Goal: Obtain resource: Obtain resource

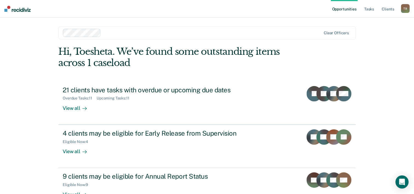
click at [397, 48] on div "Opportunities Tasks Client s Toesheta Blue T B Profile How it works Log Out Cle…" at bounding box center [207, 97] width 414 height 194
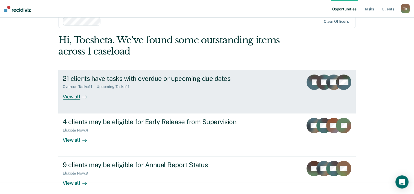
scroll to position [17, 0]
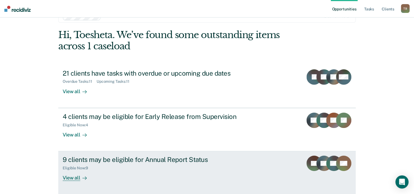
click at [145, 168] on div "Eligible Now : 9" at bounding box center [159, 166] width 192 height 7
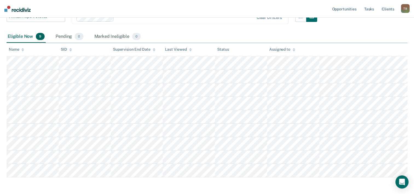
scroll to position [82, 0]
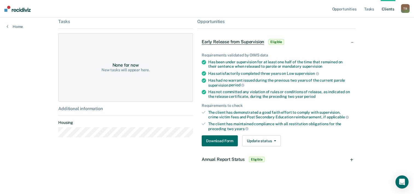
scroll to position [90, 0]
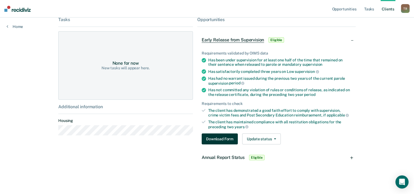
click at [215, 136] on button "Download Form" at bounding box center [219, 138] width 36 height 11
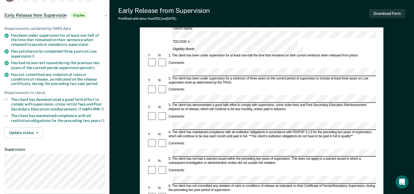
scroll to position [55, 0]
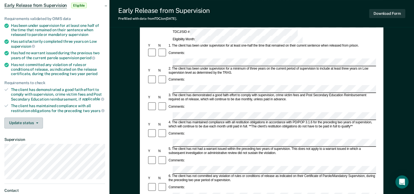
click at [36, 119] on button "Update status" at bounding box center [23, 122] width 39 height 11
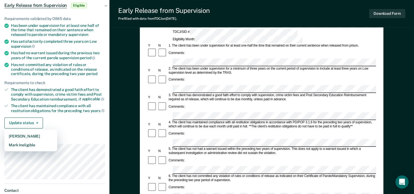
click at [84, 124] on div "Update status [PERSON_NAME] Mark Ineligible" at bounding box center [54, 122] width 101 height 11
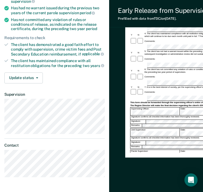
scroll to position [119, 0]
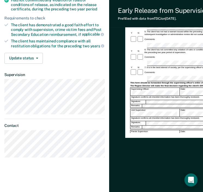
click at [177, 176] on div "Early Release from Supervision (ERS) Checklist, Recommendation, and Determinati…" at bounding box center [190, 53] width 130 height 261
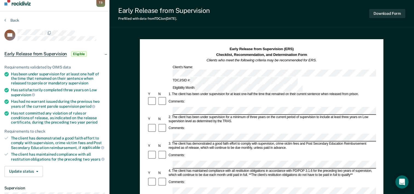
scroll to position [0, 0]
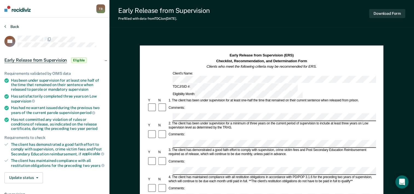
click at [5, 26] on icon at bounding box center [5, 26] width 2 height 4
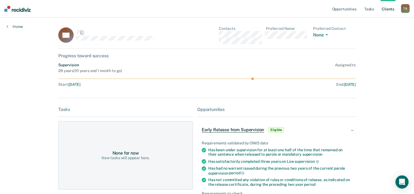
scroll to position [90, 0]
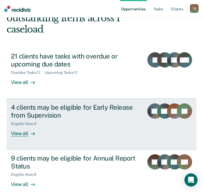
scroll to position [53, 0]
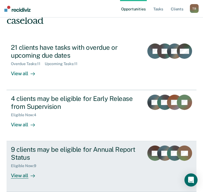
click at [66, 150] on div "9 clients may be eligible for Annual Report Status" at bounding box center [75, 153] width 129 height 16
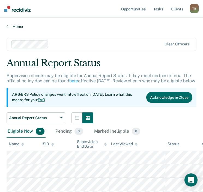
click at [7, 26] on icon at bounding box center [8, 26] width 2 height 4
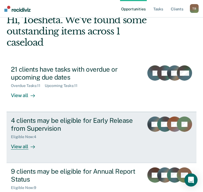
scroll to position [75, 0]
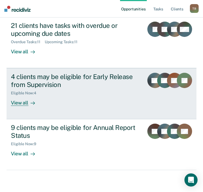
click at [45, 79] on div "4 clients may be eligible for Early Release from Supervision" at bounding box center [75, 81] width 129 height 16
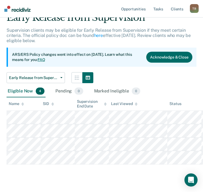
scroll to position [57, 0]
